Goal: Information Seeking & Learning: Learn about a topic

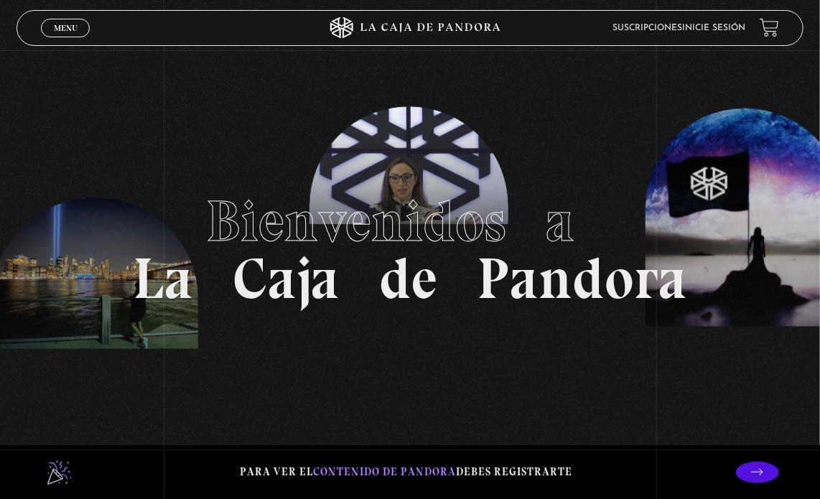
click at [729, 28] on link "Inicie sesión" at bounding box center [713, 28] width 63 height 9
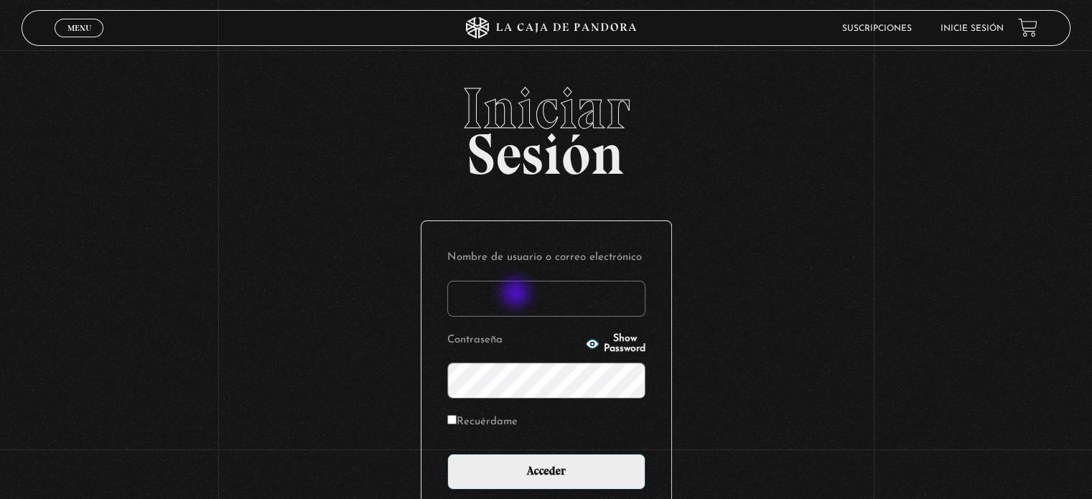
click at [517, 294] on input "Nombre de usuario o correo electrónico" at bounding box center [546, 299] width 198 height 36
type input "Zuly"
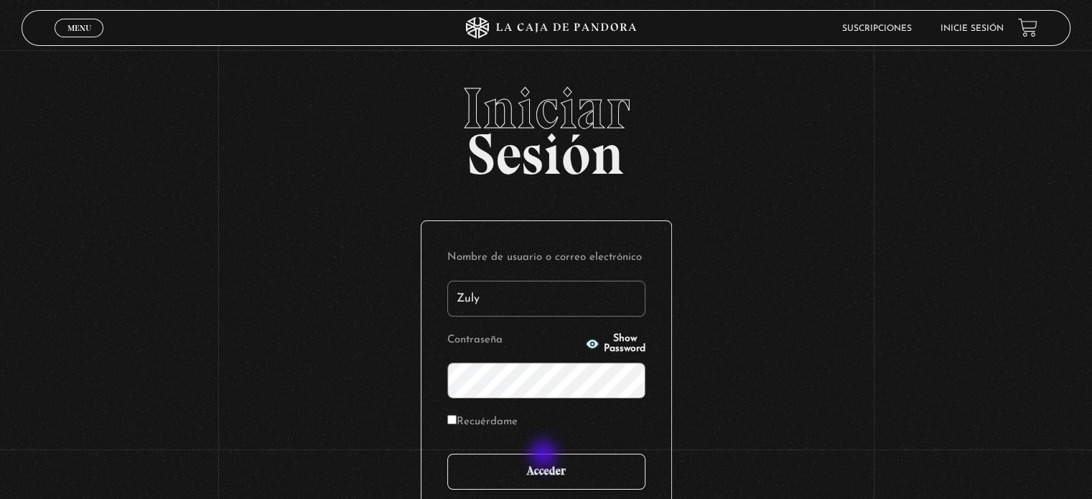
click at [545, 455] on input "Acceder" at bounding box center [546, 472] width 198 height 36
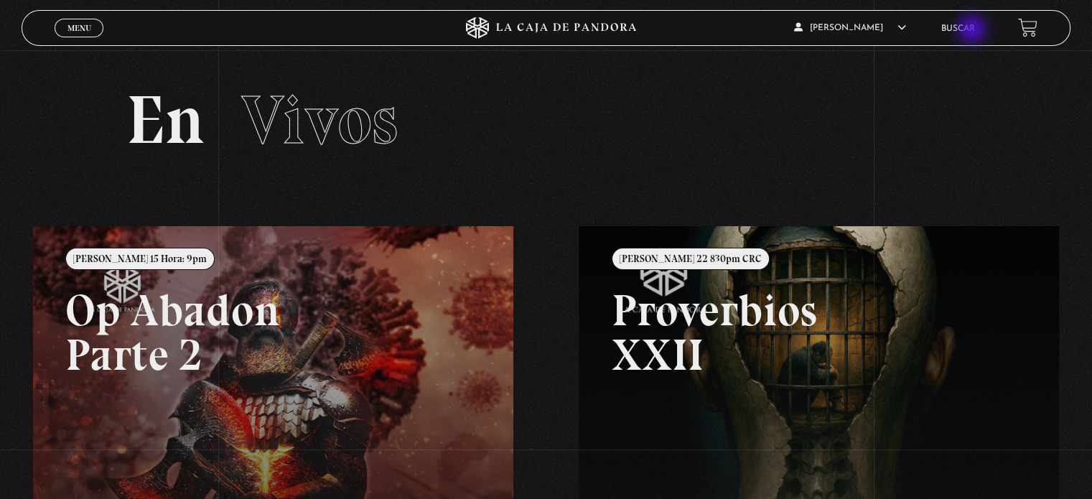
click at [973, 31] on link "Buscar" at bounding box center [958, 28] width 34 height 9
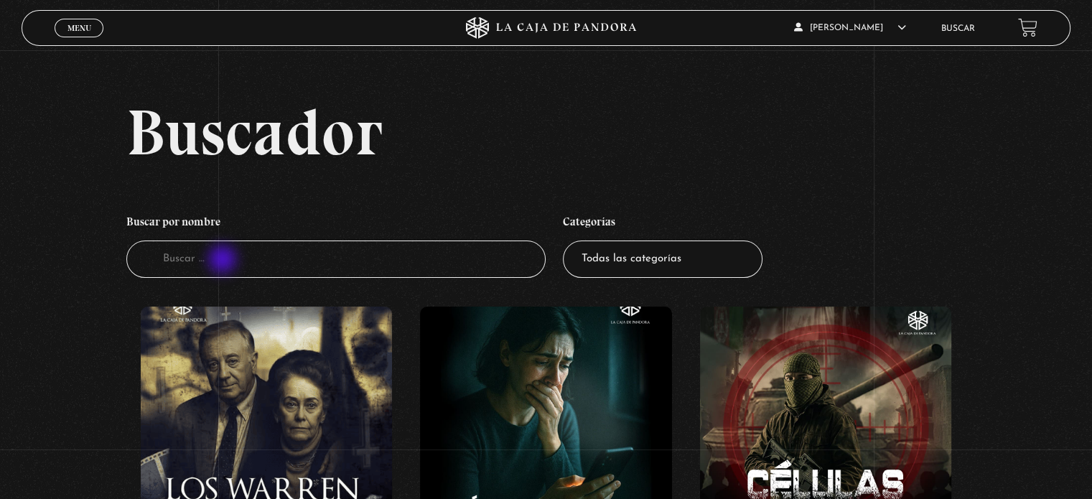
click at [224, 261] on input "Buscador" at bounding box center [335, 259] width 419 height 38
type input "muro"
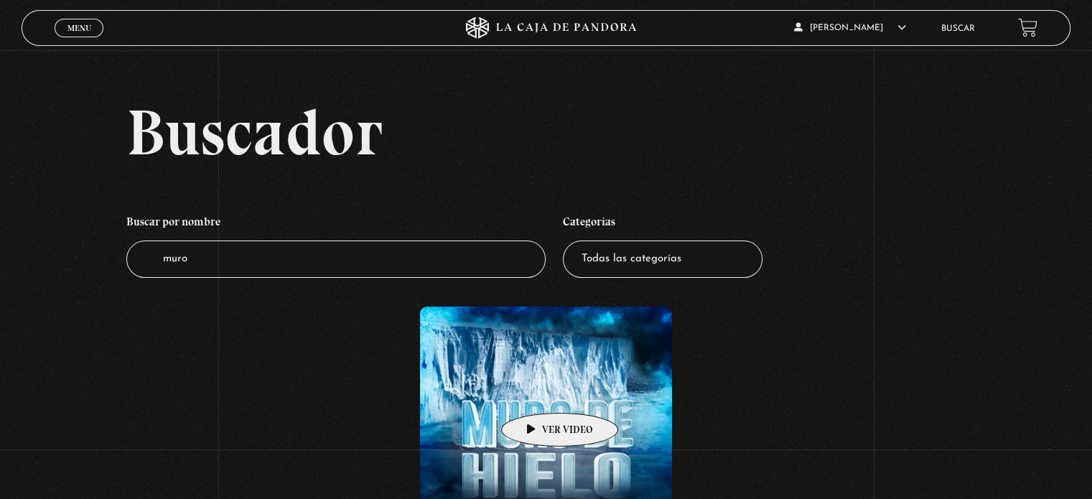
click at [549, 380] on figure at bounding box center [545, 435] width 251 height 258
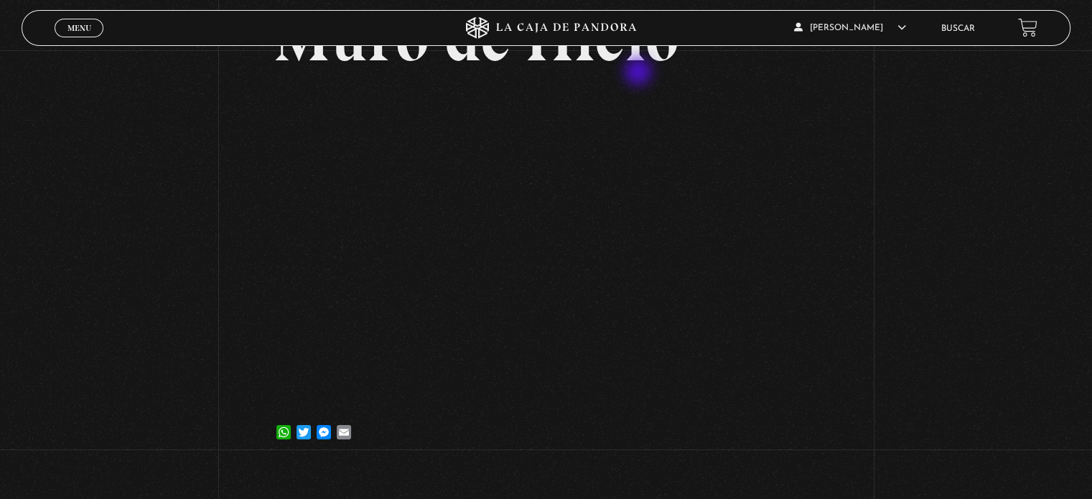
scroll to position [124, 0]
click at [154, 208] on div "Volver [DATE] Muro de Hielo WhatsApp Twitter Messenger Email" at bounding box center [546, 195] width 1092 height 538
click at [86, 34] on link "Menu Cerrar" at bounding box center [79, 28] width 49 height 19
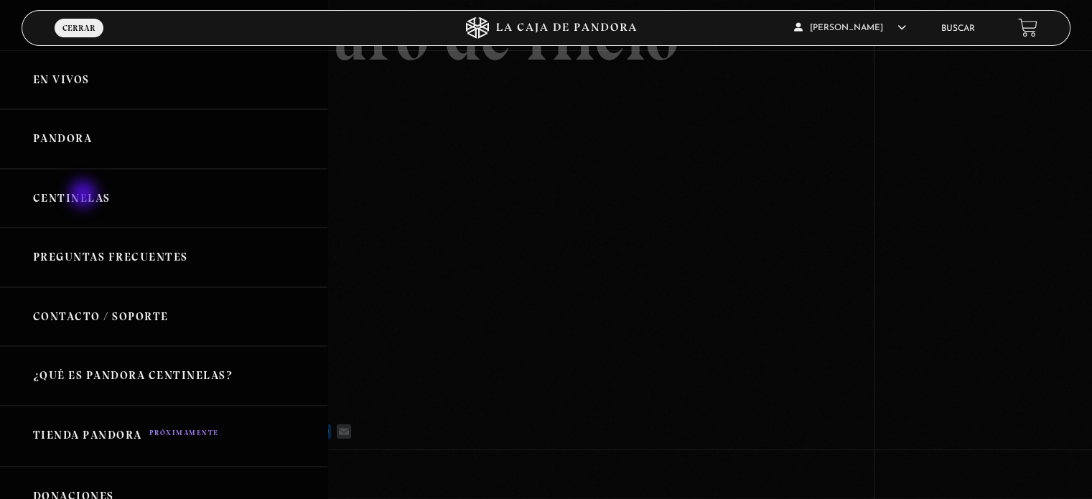
click at [85, 195] on link "Centinelas" at bounding box center [163, 199] width 327 height 60
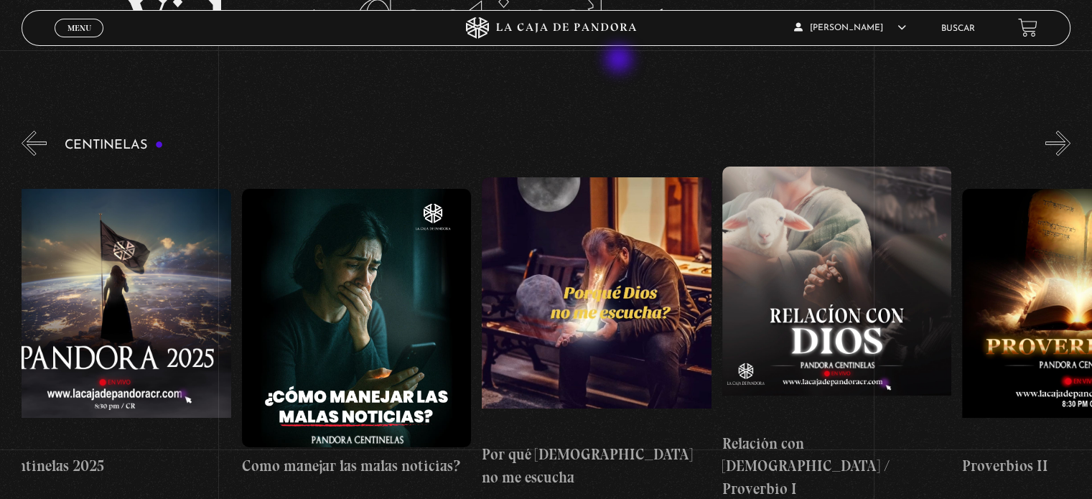
scroll to position [0, 14]
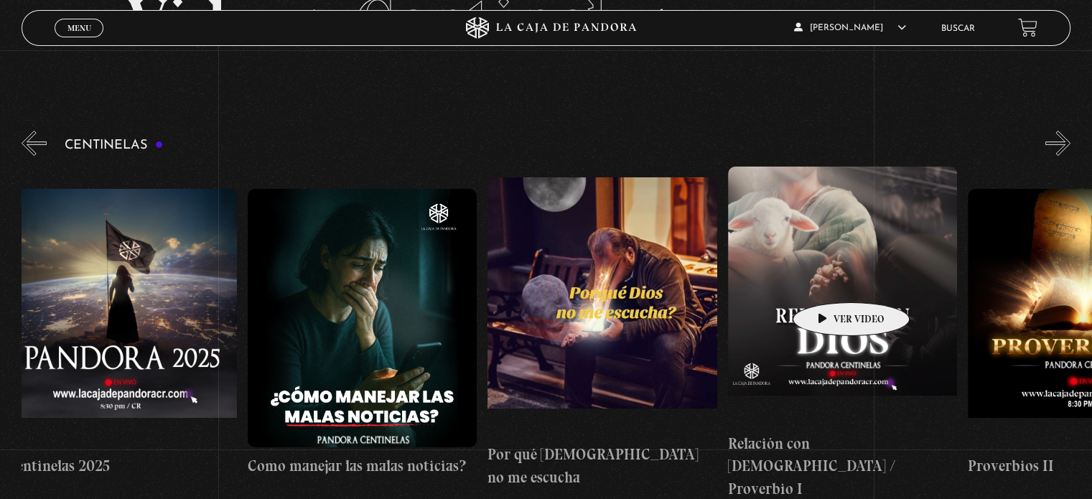
click at [826, 284] on figure at bounding box center [842, 296] width 229 height 258
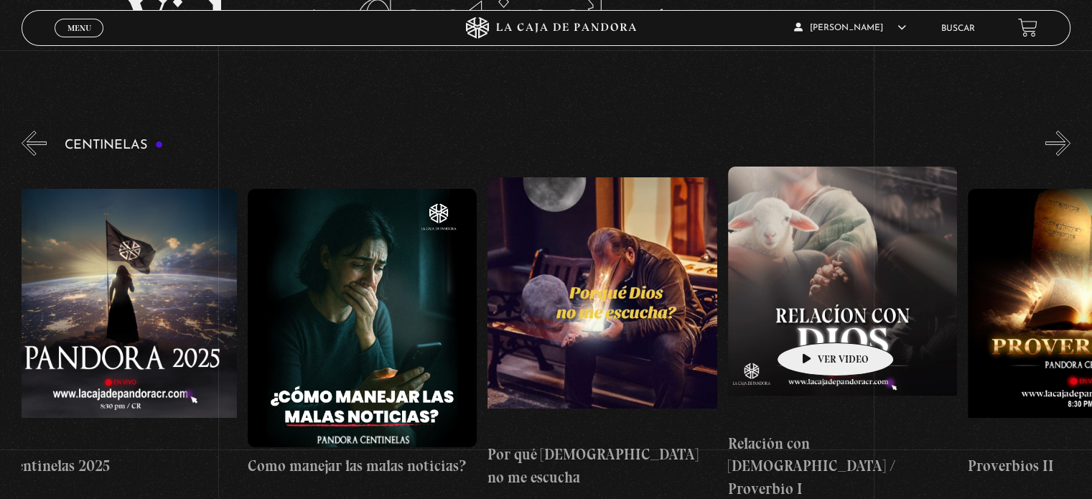
click at [812, 321] on figure at bounding box center [842, 296] width 229 height 258
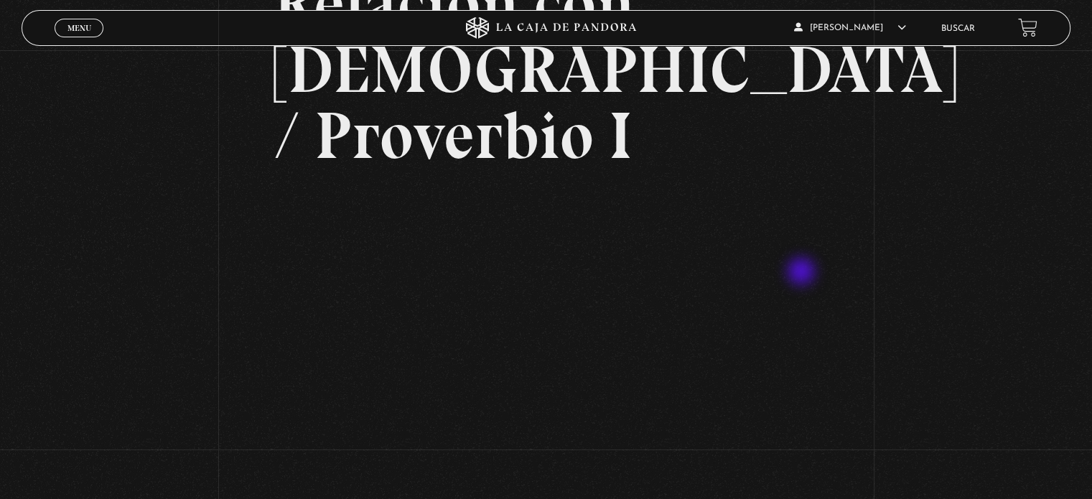
scroll to position [163, 0]
